Goal: Task Accomplishment & Management: Complete application form

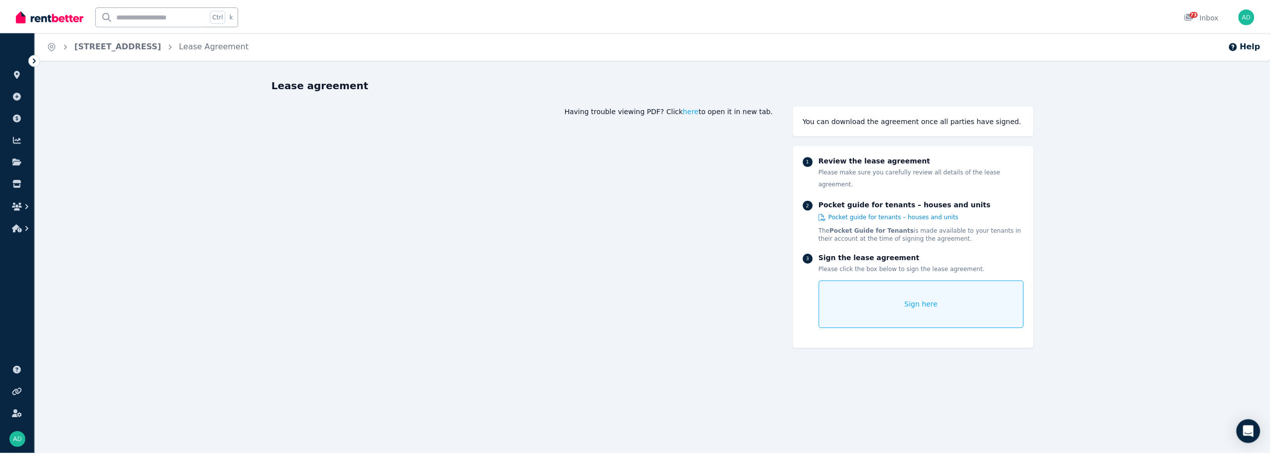
scroll to position [122, 0]
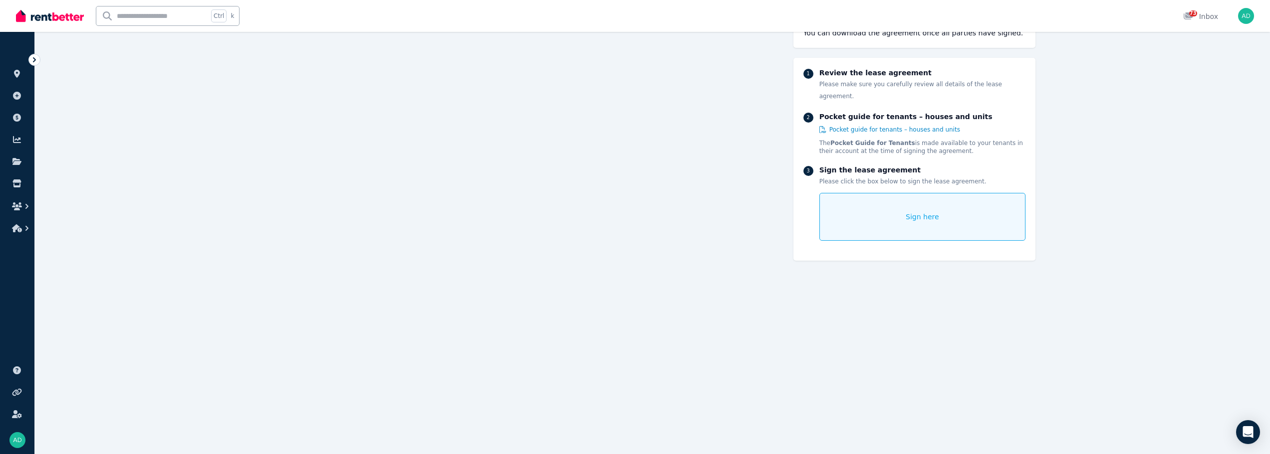
drag, startPoint x: 36, startPoint y: 169, endPoint x: 276, endPoint y: 182, distance: 240.3
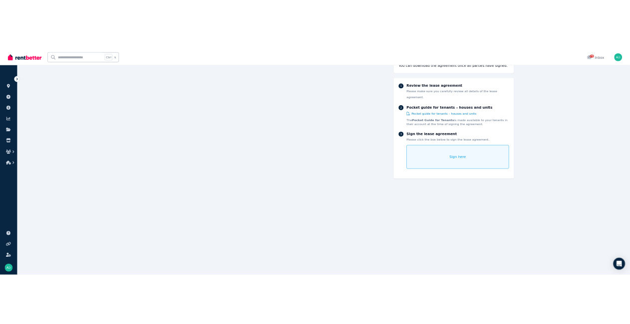
scroll to position [8214, 0]
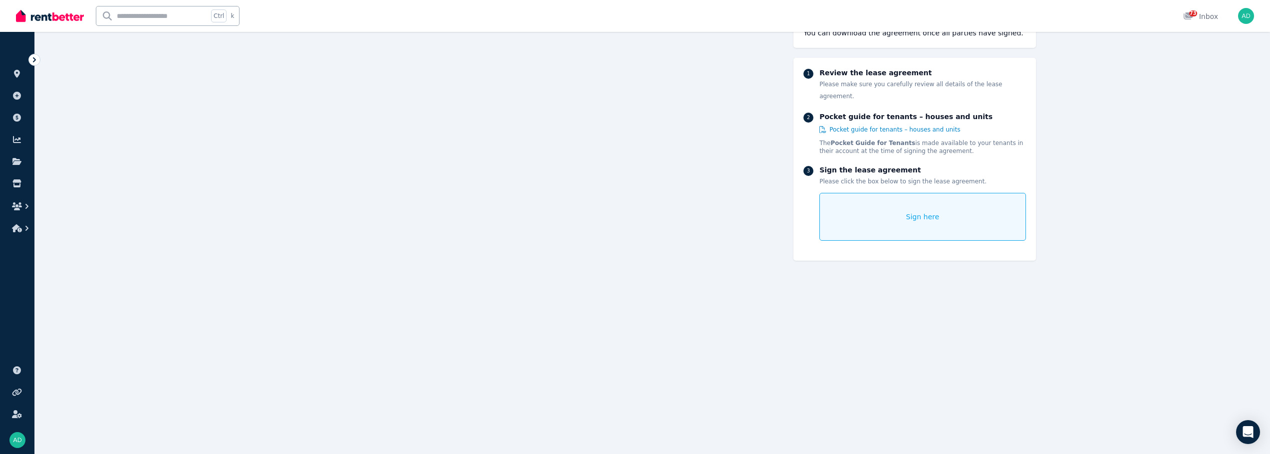
click at [637, 193] on div "Sign here" at bounding box center [922, 217] width 206 height 48
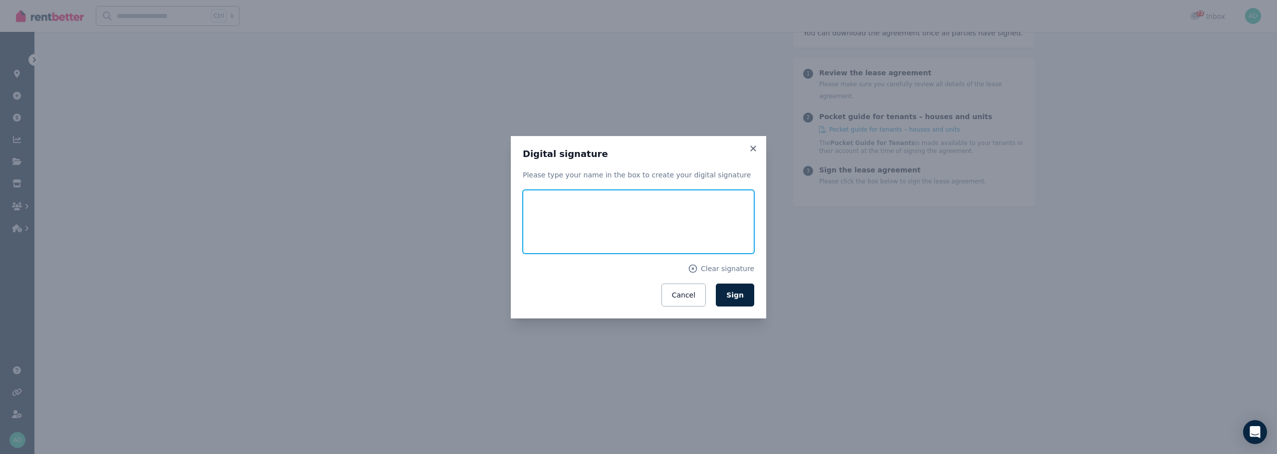
click at [594, 216] on input "text" at bounding box center [638, 222] width 231 height 64
click at [588, 214] on input "text" at bounding box center [638, 222] width 231 height 64
type input "**********"
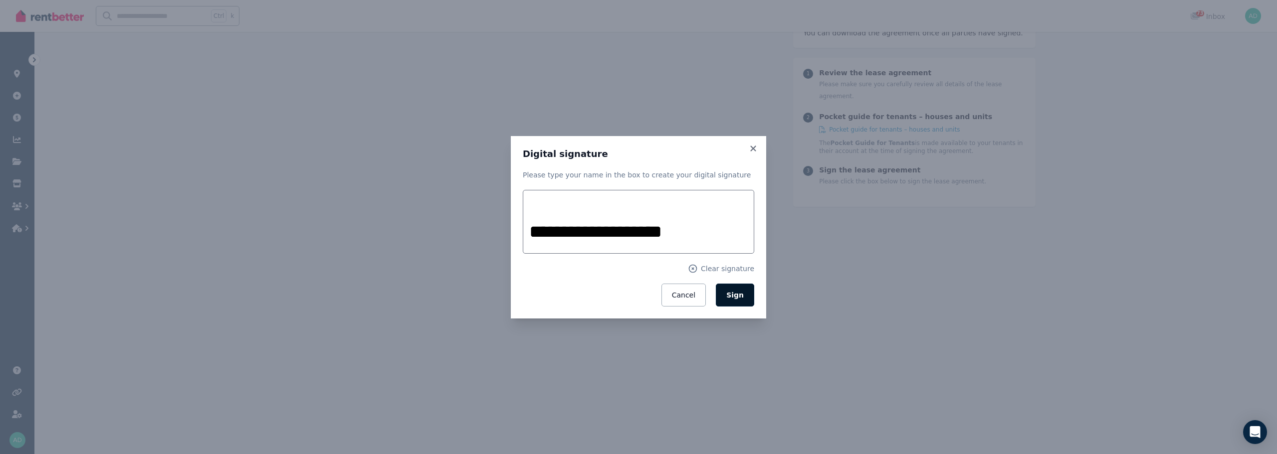
click at [637, 291] on span "Sign" at bounding box center [734, 295] width 17 height 8
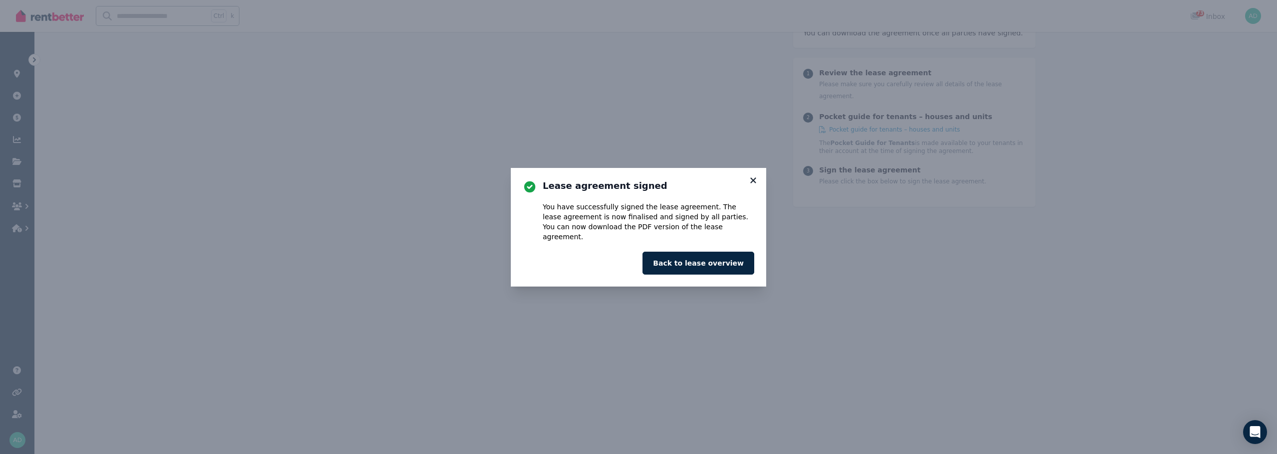
click at [637, 183] on icon at bounding box center [752, 180] width 5 height 5
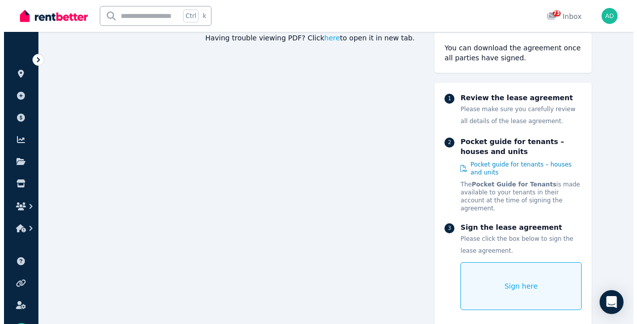
scroll to position [200, 0]
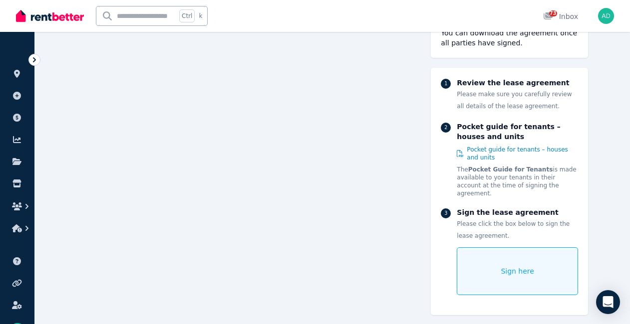
click at [506, 247] on div "Sign here" at bounding box center [516, 271] width 121 height 48
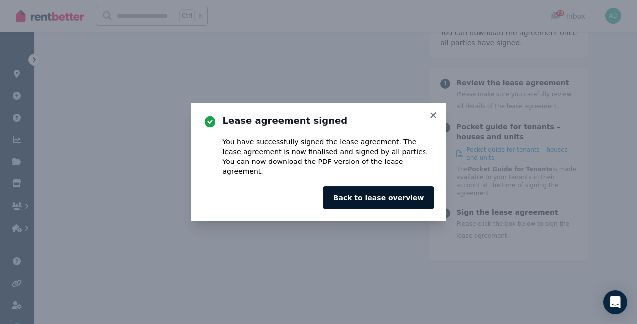
click at [388, 196] on button "Back to lease overview" at bounding box center [379, 198] width 112 height 23
